Goal: Task Accomplishment & Management: Use online tool/utility

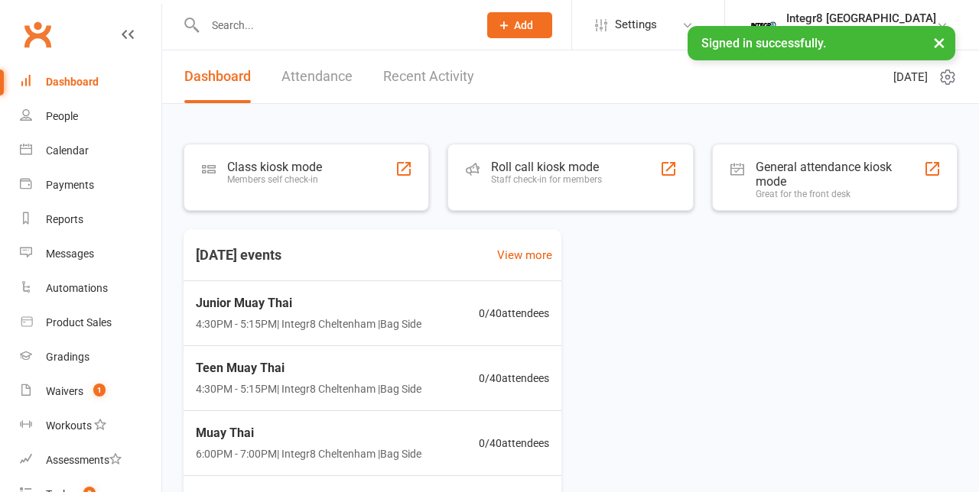
click at [277, 127] on div "Class kiosk mode Members self check-in Roll call kiosk mode Staff check-in for …" at bounding box center [570, 405] width 816 height 602
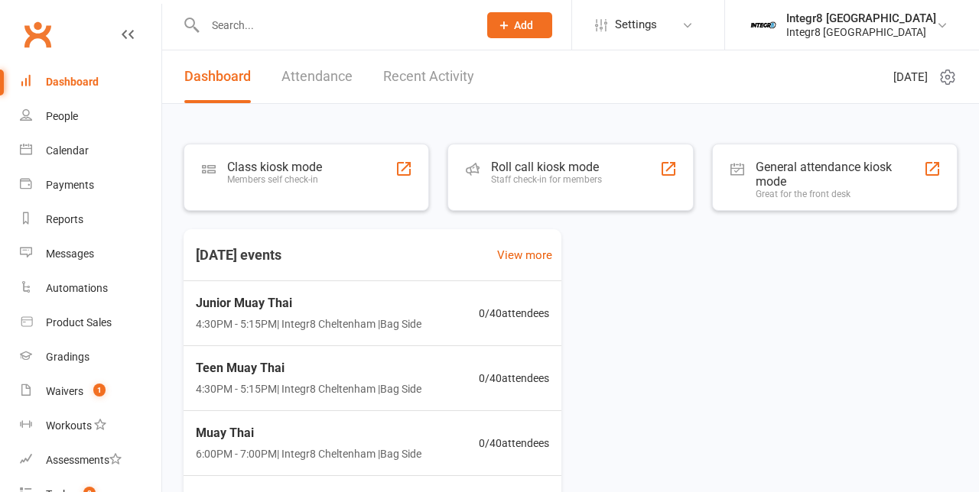
click at [349, 177] on div "Class kiosk mode Members self check-in" at bounding box center [305, 177] width 245 height 67
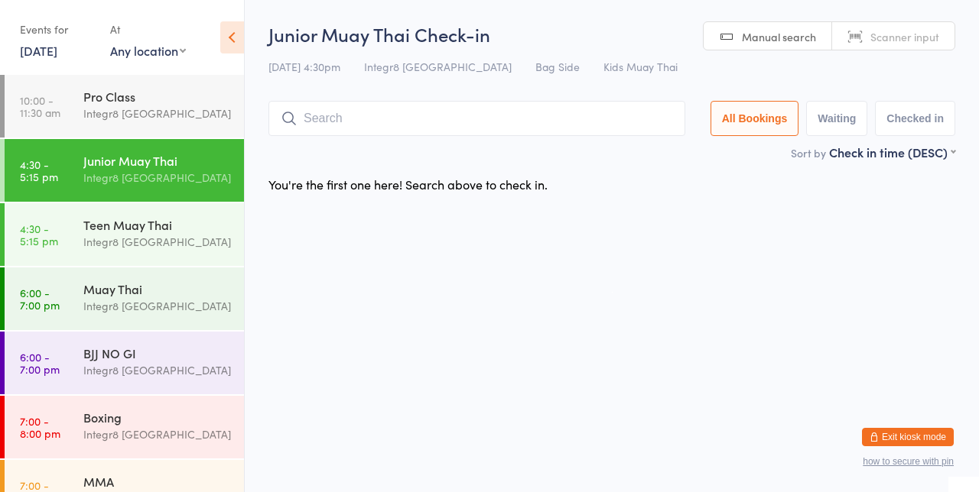
click at [334, 123] on input "search" at bounding box center [476, 118] width 417 height 35
click at [680, 211] on html "You have now entered Kiosk Mode. Members will be able to check themselves in us…" at bounding box center [489, 246] width 979 height 492
click at [647, 157] on div "Sort by Check in time (DESC) First name (ASC) First name (DESC) Last name (ASC)…" at bounding box center [611, 152] width 686 height 17
click at [485, 125] on input "Roman" at bounding box center [476, 118] width 417 height 35
type input "Roman w"
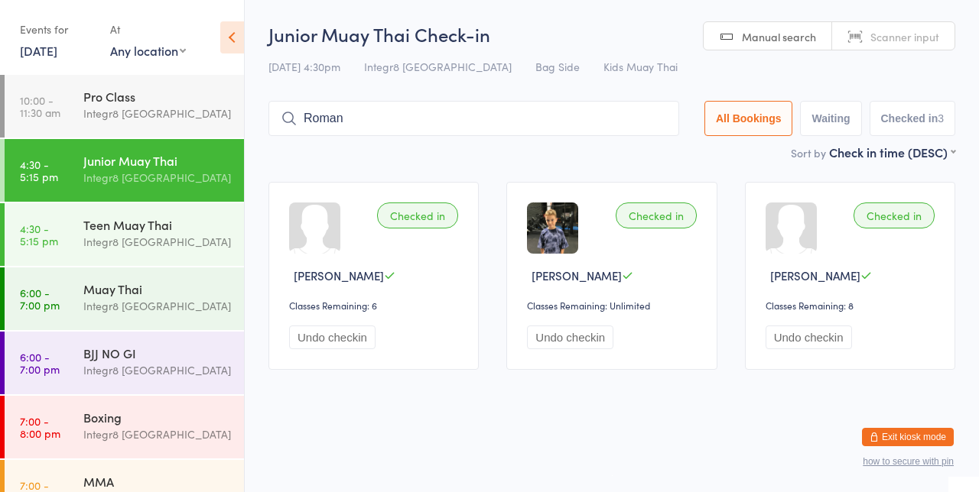
type input "Roman"
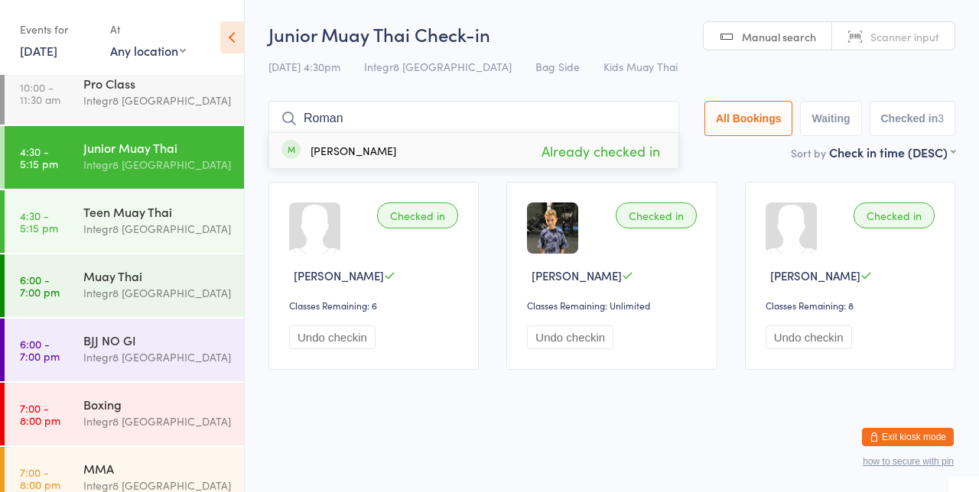
scroll to position [32, 0]
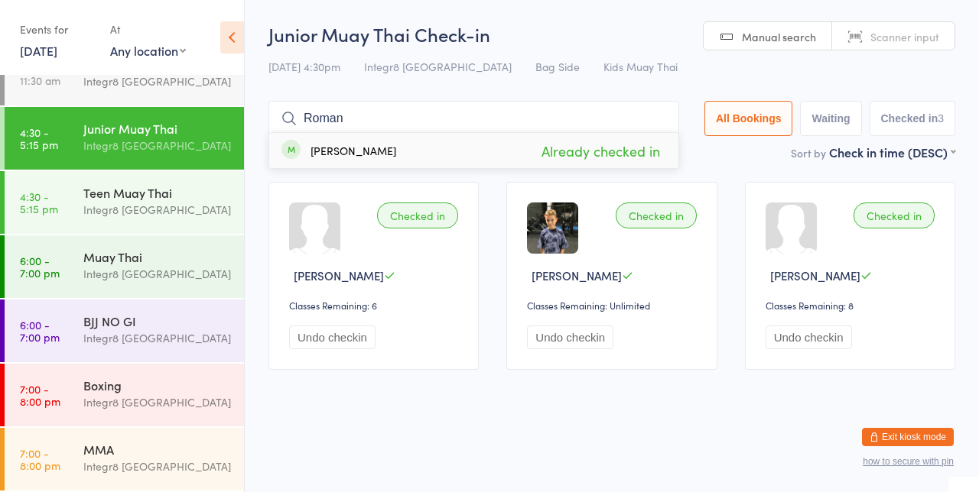
click at [106, 190] on div "Teen Muay Thai" at bounding box center [157, 192] width 148 height 17
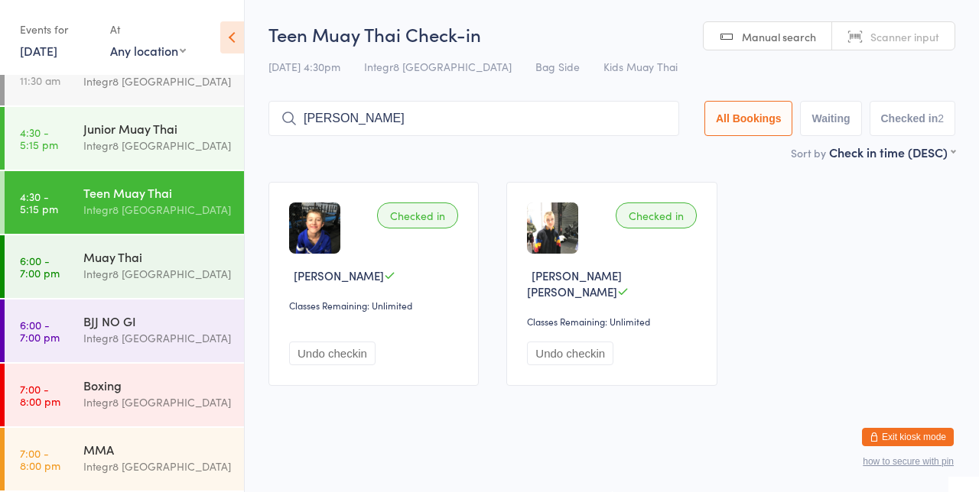
type input "Leila"
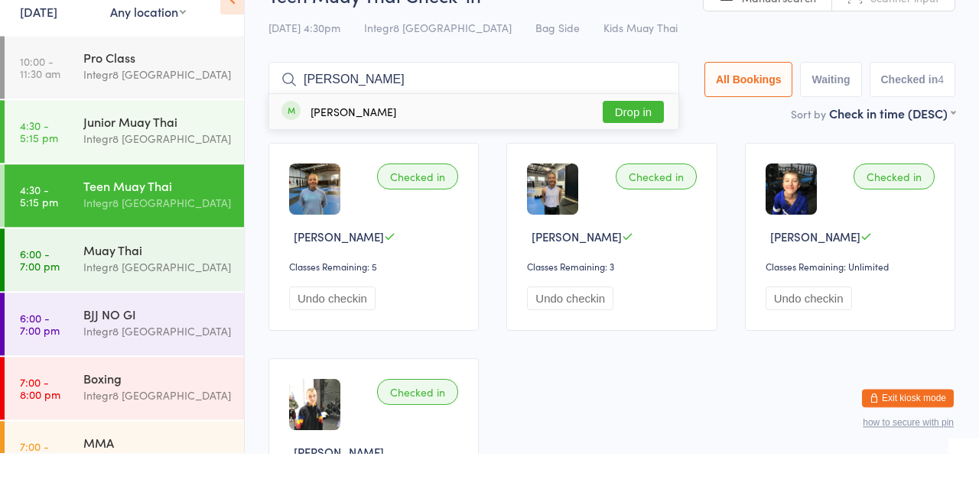
type input "Ryder lew"
click at [650, 148] on button "Drop in" at bounding box center [632, 151] width 61 height 22
